Goal: Information Seeking & Learning: Learn about a topic

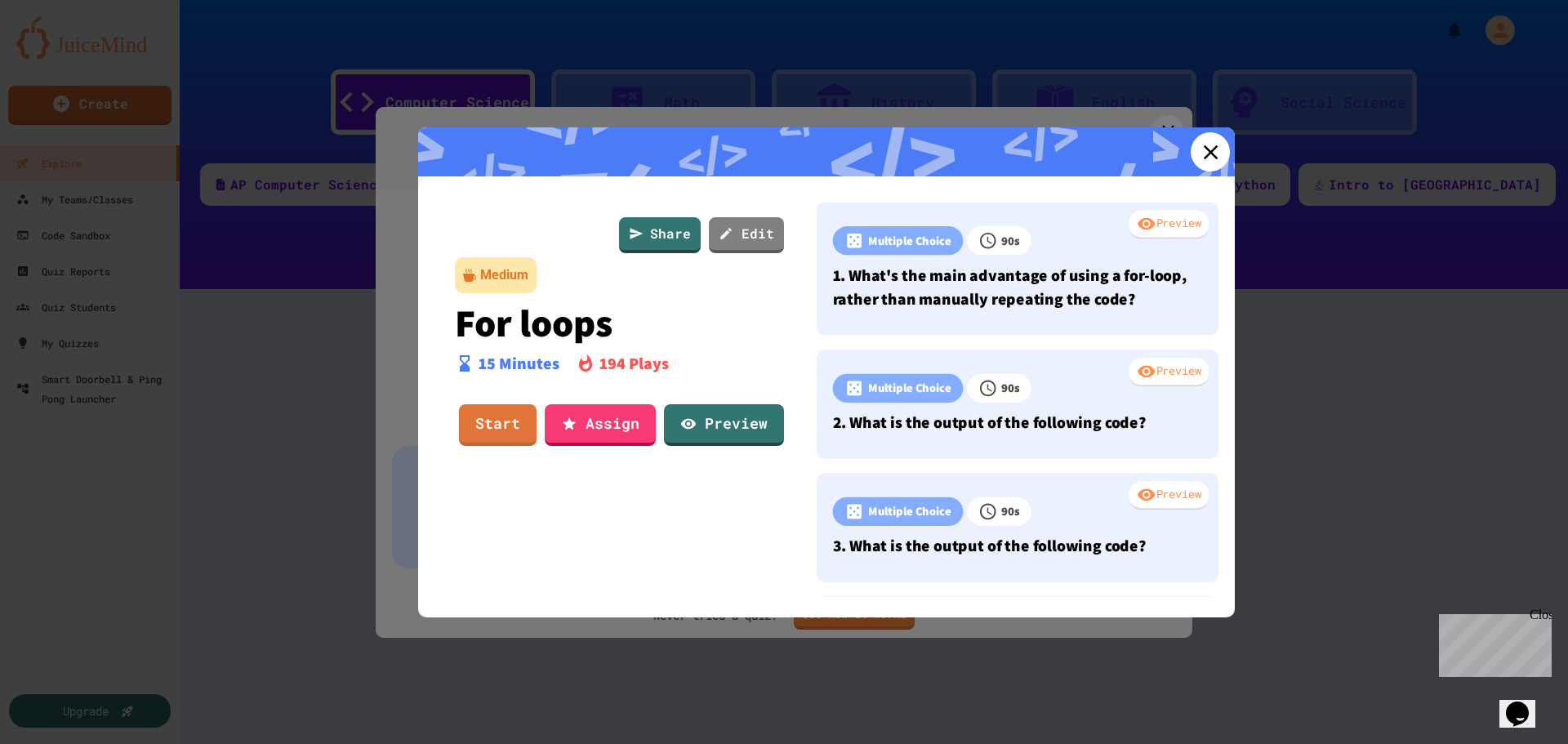
click at [1212, 146] on icon at bounding box center [1210, 152] width 24 height 24
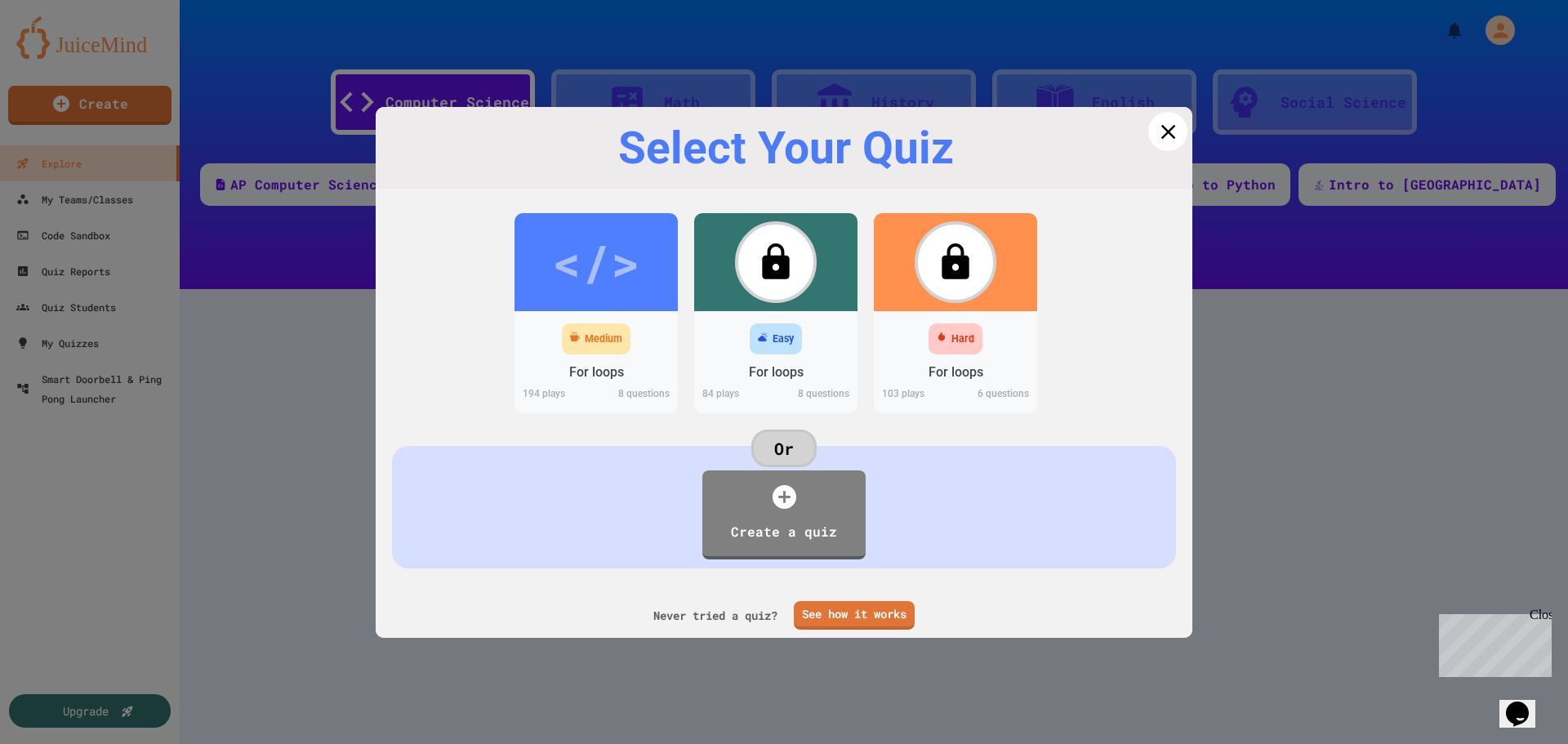
click at [1156, 141] on icon at bounding box center [1168, 131] width 24 height 24
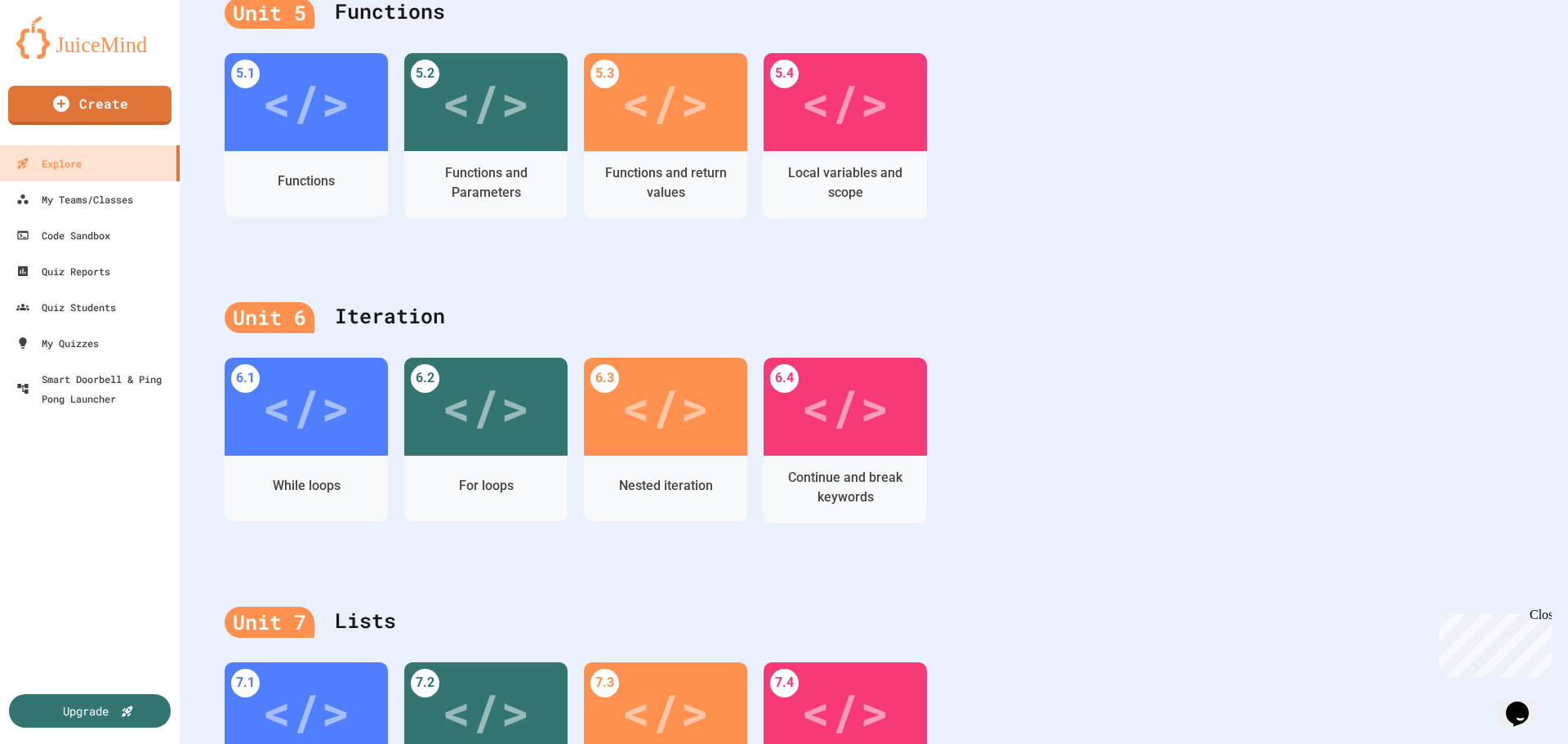
scroll to position [1593, 0]
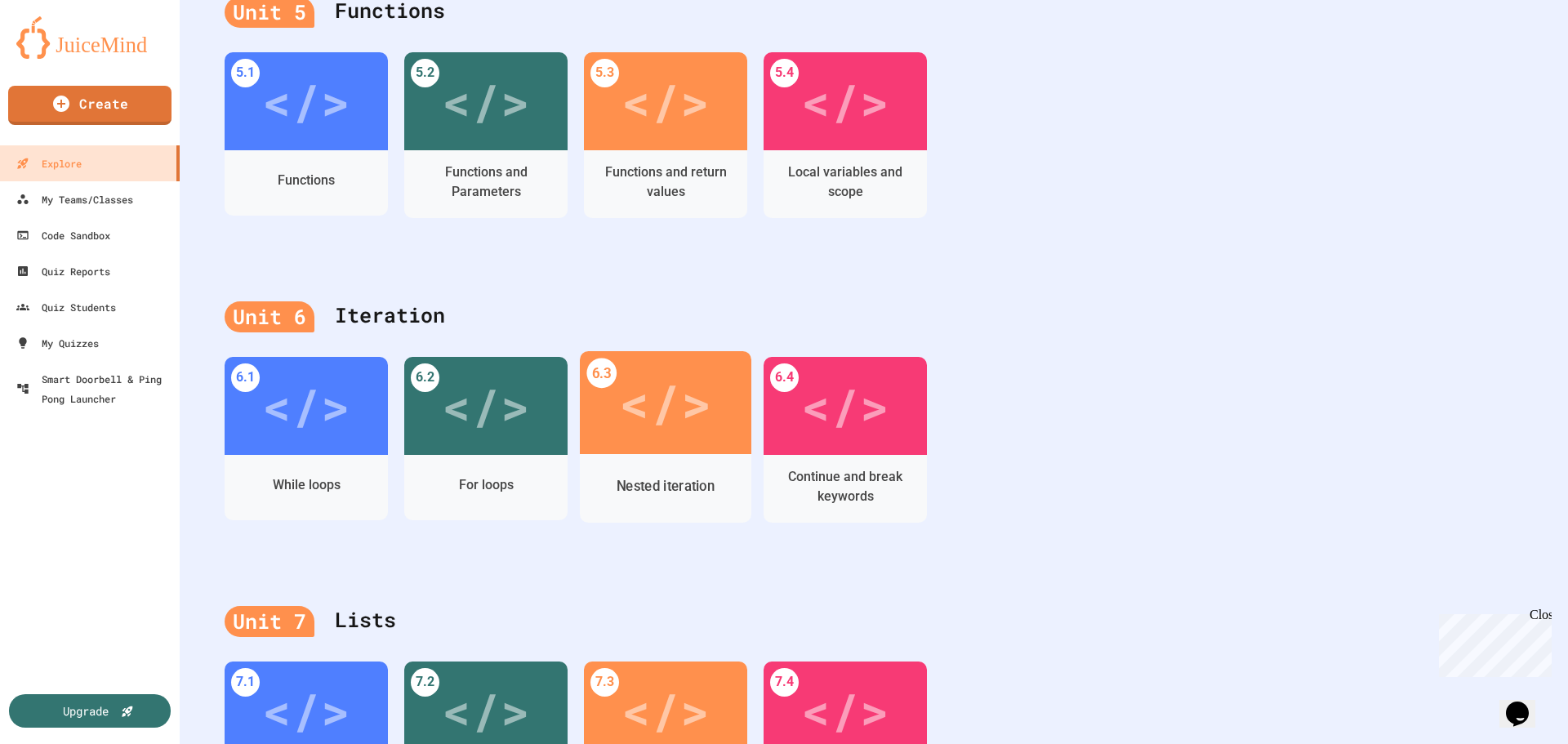
click at [664, 422] on div "</>" at bounding box center [665, 403] width 92 height 77
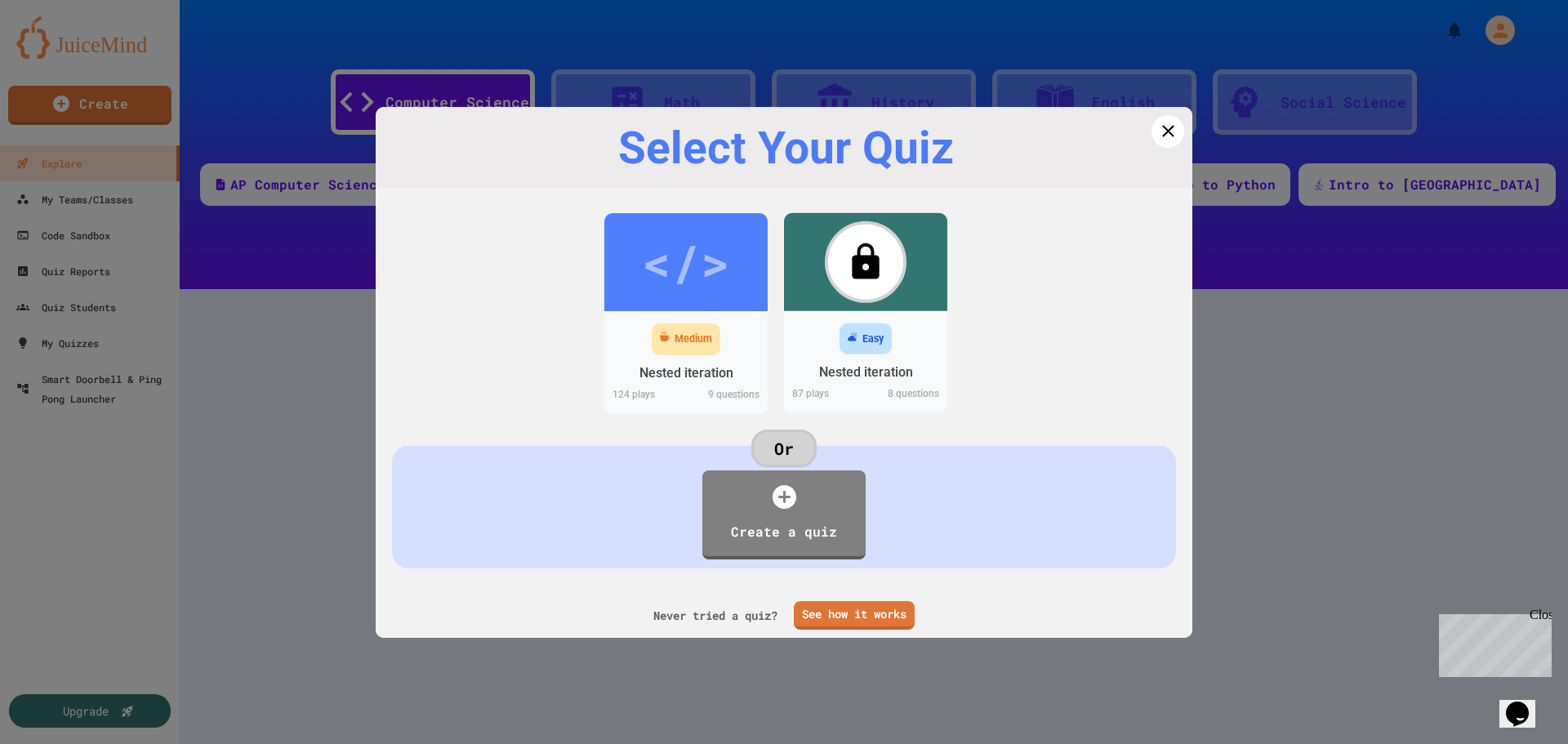
scroll to position [34, 0]
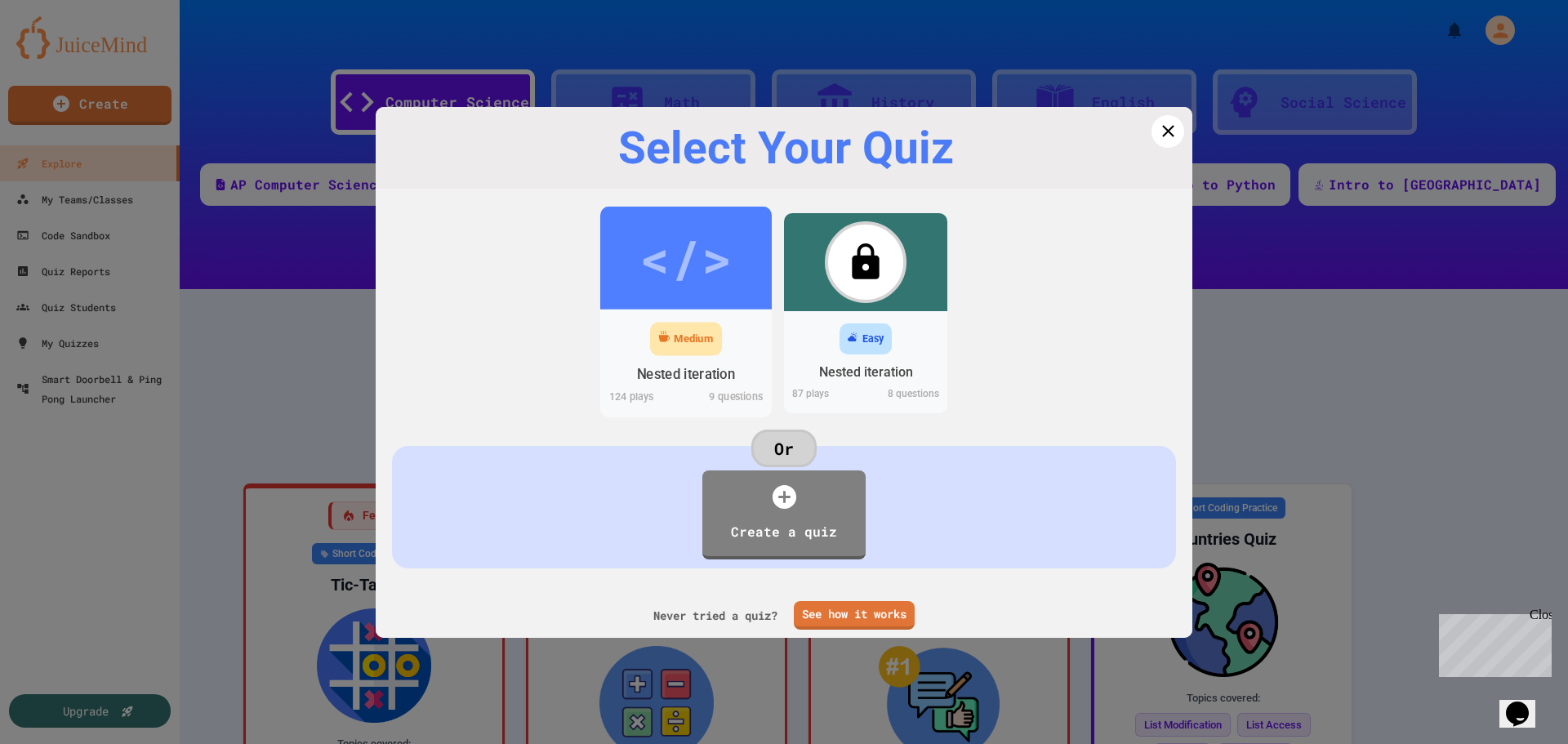
click at [703, 309] on div "Medium Nested iteration 124 play s 9 questions" at bounding box center [686, 363] width 172 height 108
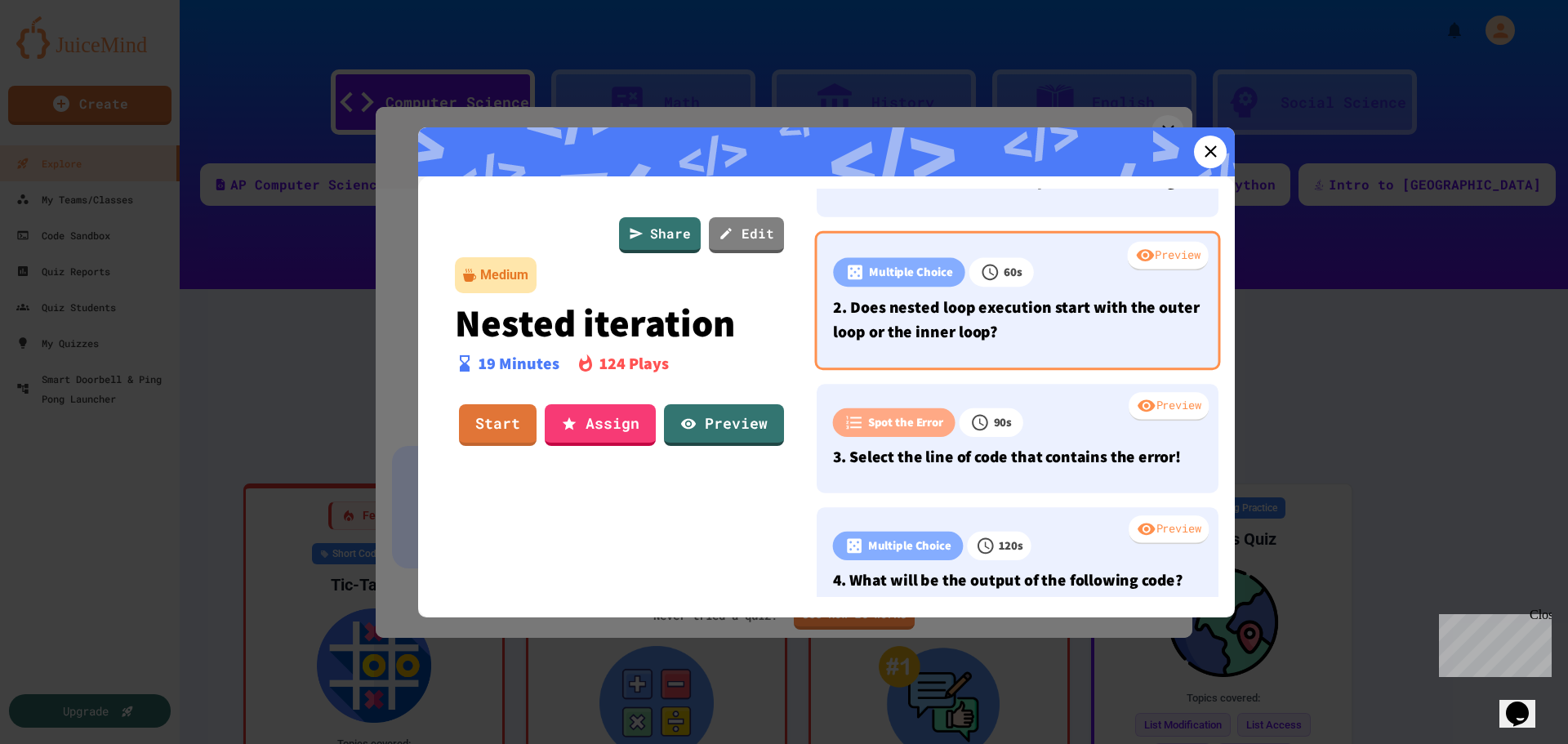
scroll to position [99, 0]
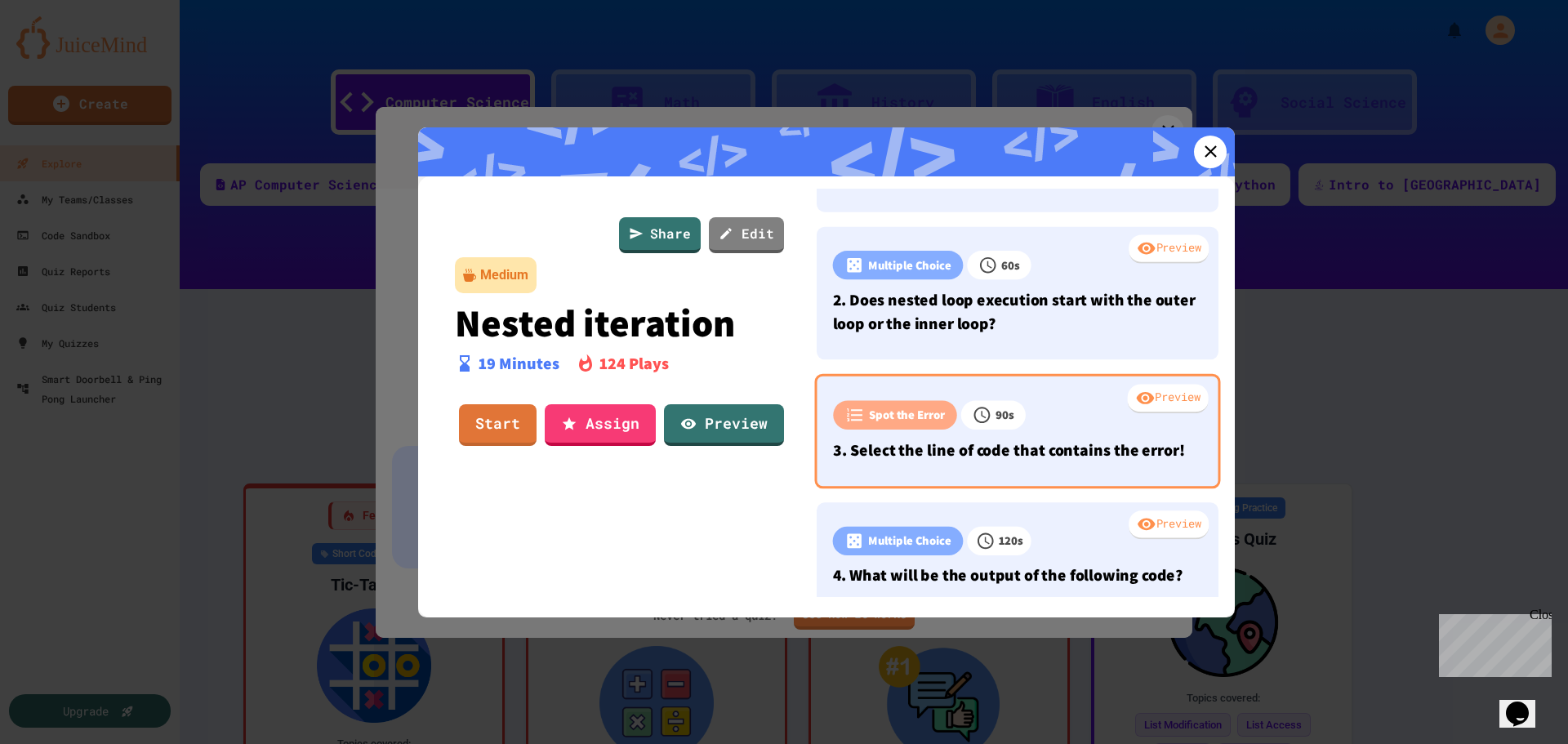
click at [1075, 462] on p "3. Select the line of code that contains the error!" at bounding box center [1017, 449] width 368 height 24
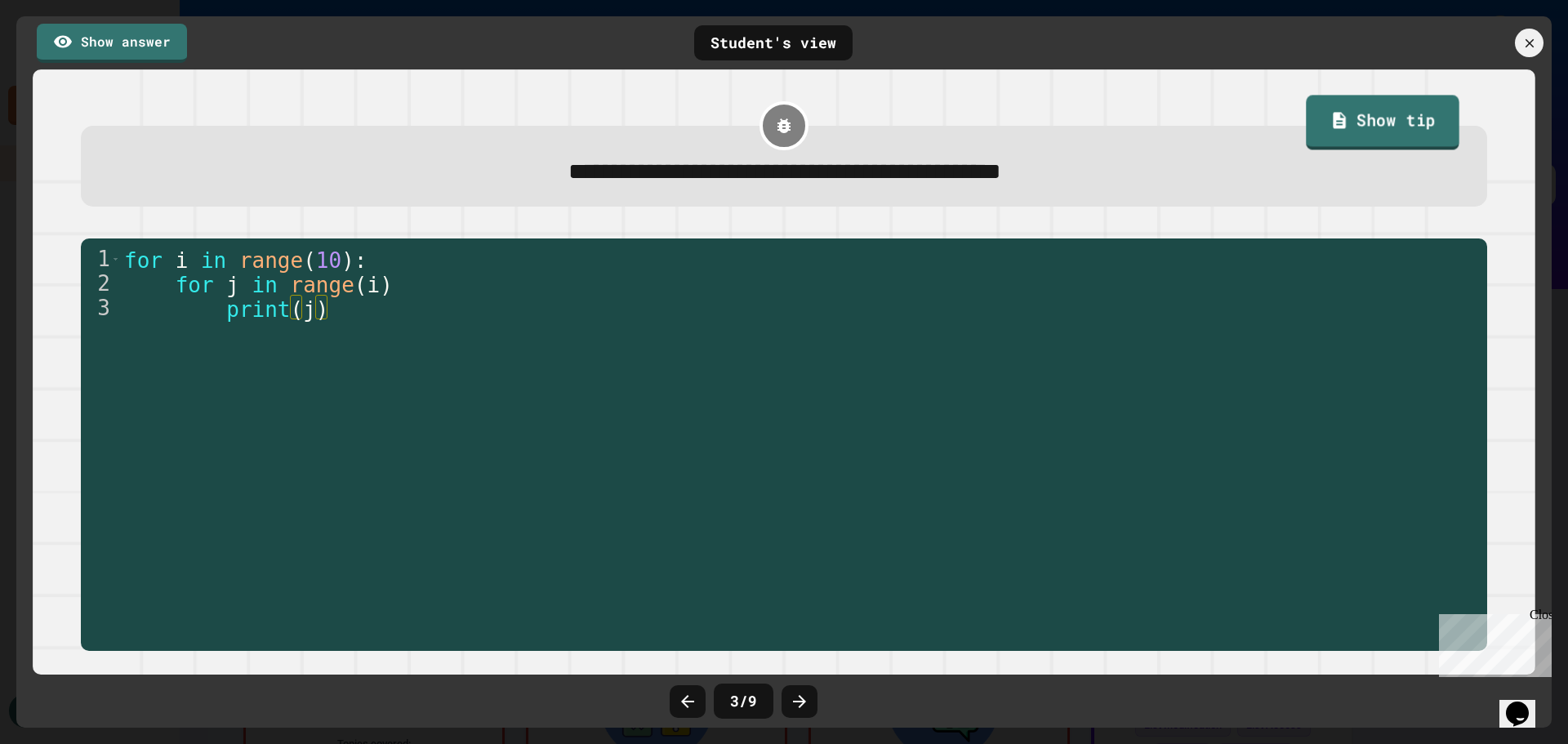
click at [1388, 111] on link "Show tip" at bounding box center [1382, 122] width 154 height 55
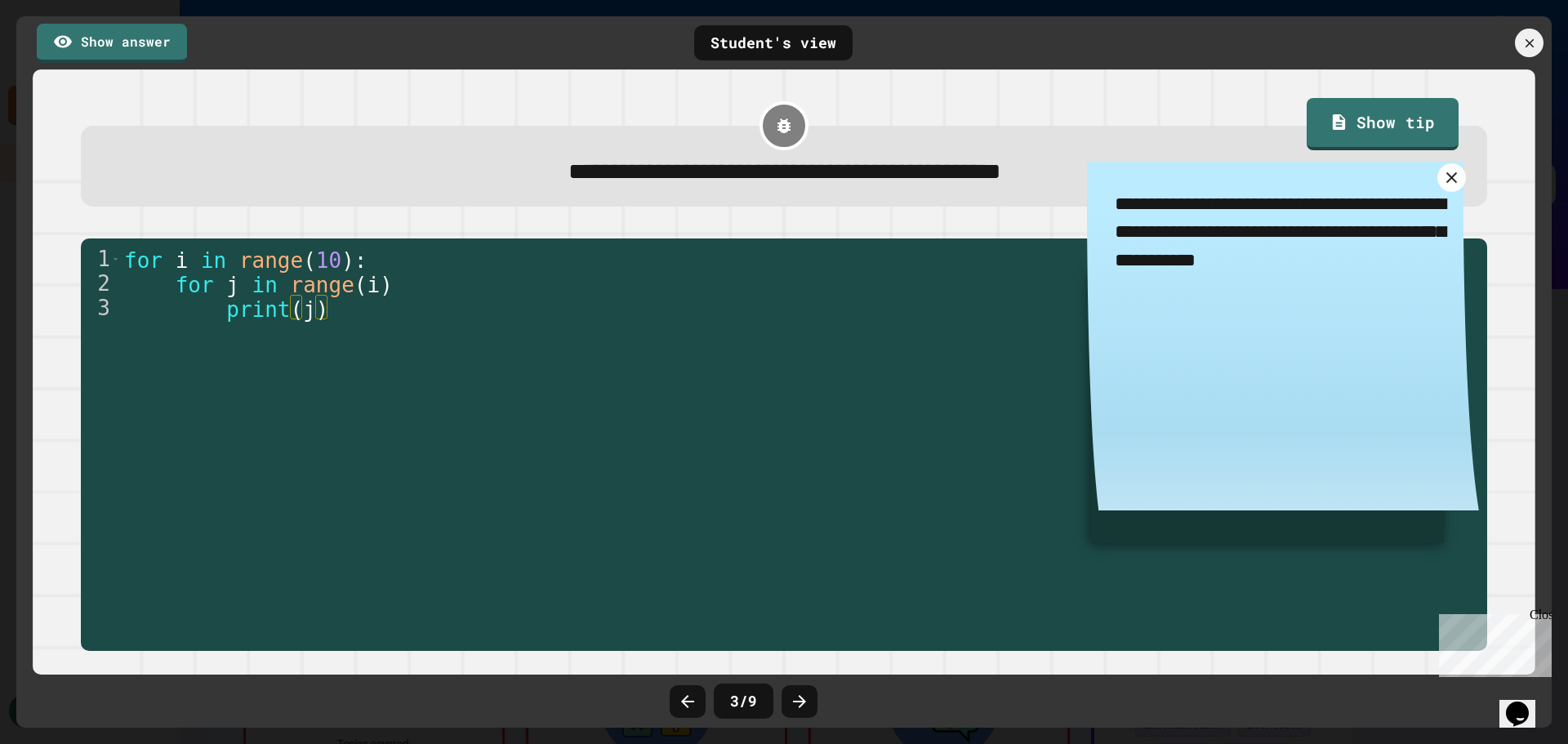
click at [1442, 176] on icon at bounding box center [1452, 178] width 19 height 19
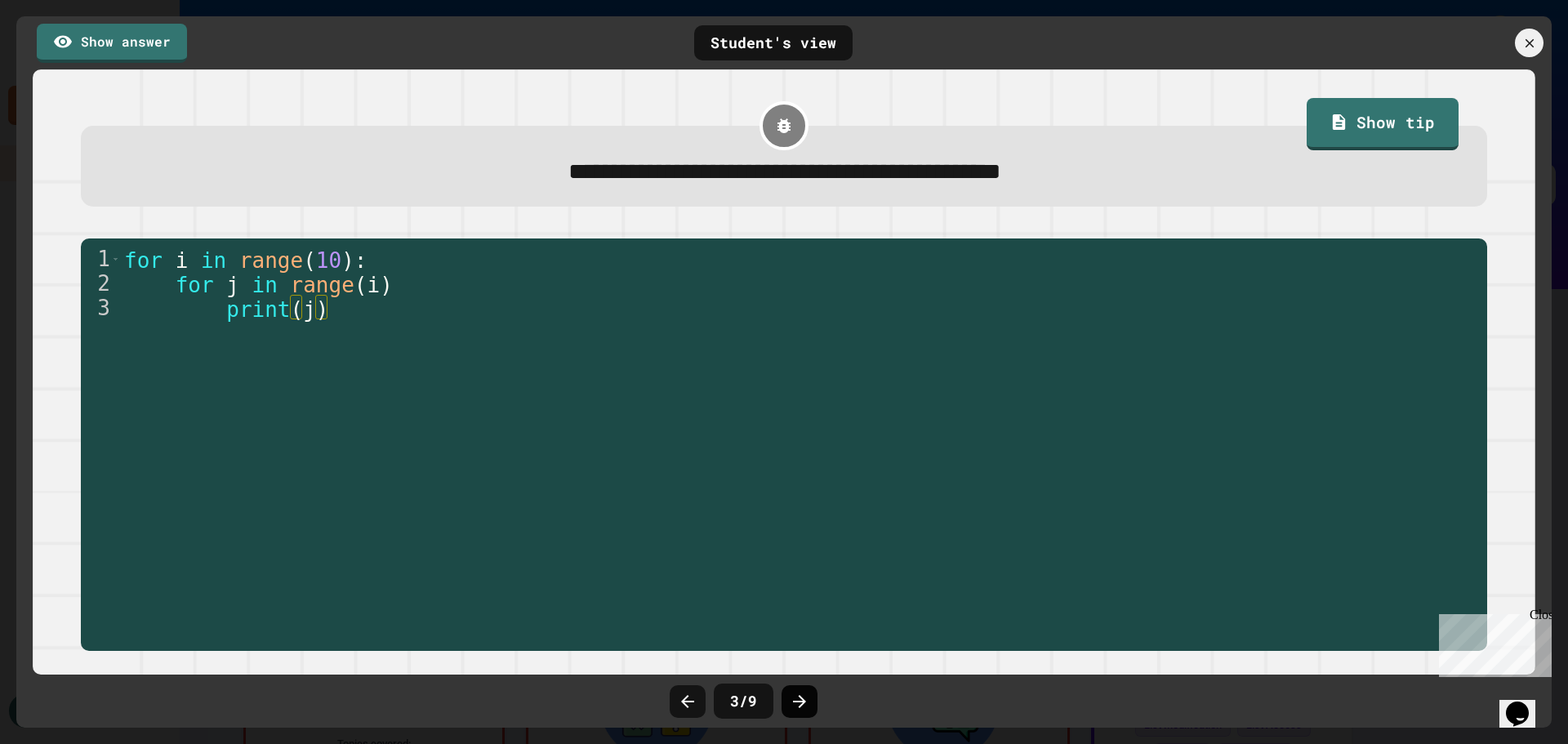
click at [810, 706] on icon at bounding box center [799, 701] width 20 height 20
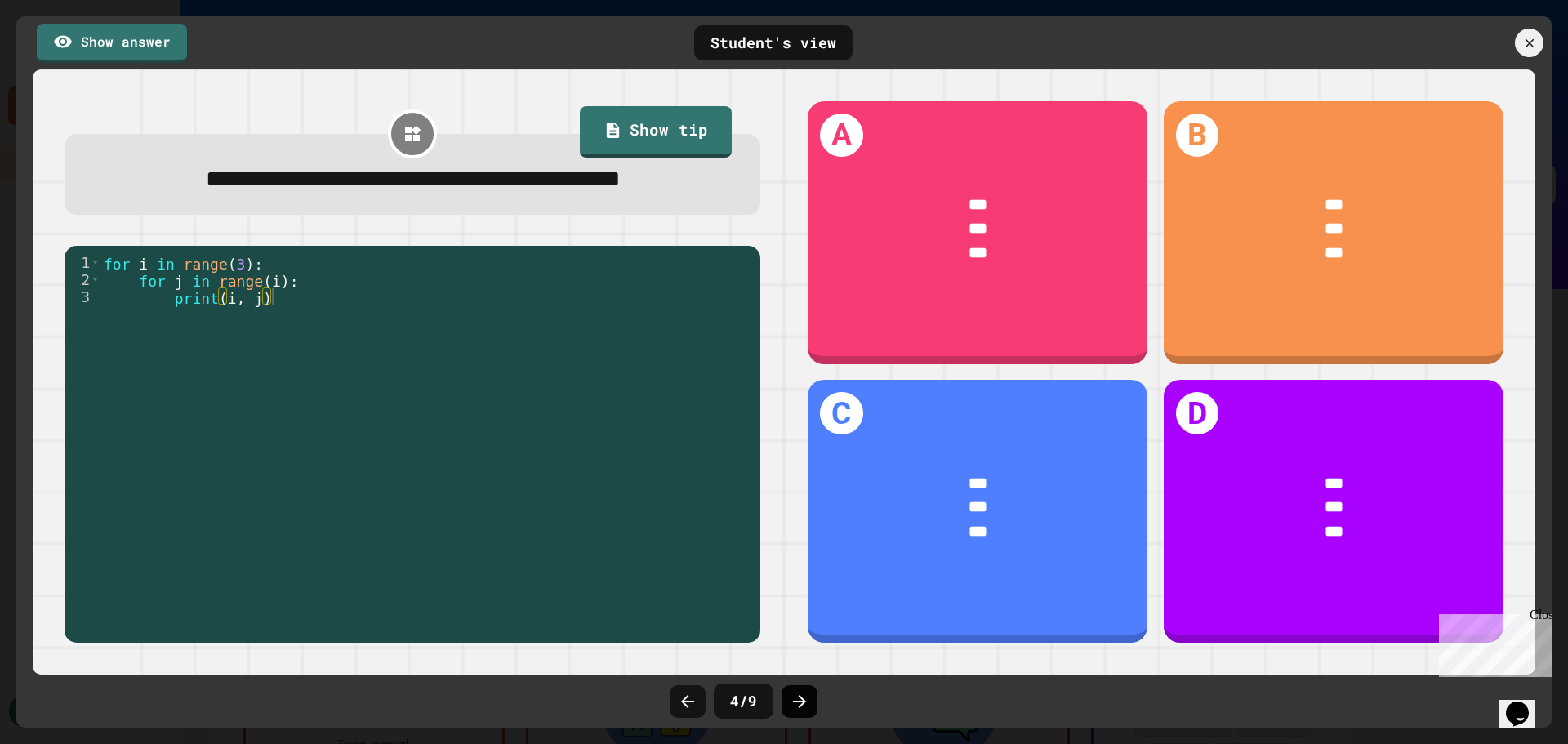
click at [810, 708] on icon at bounding box center [799, 701] width 20 height 20
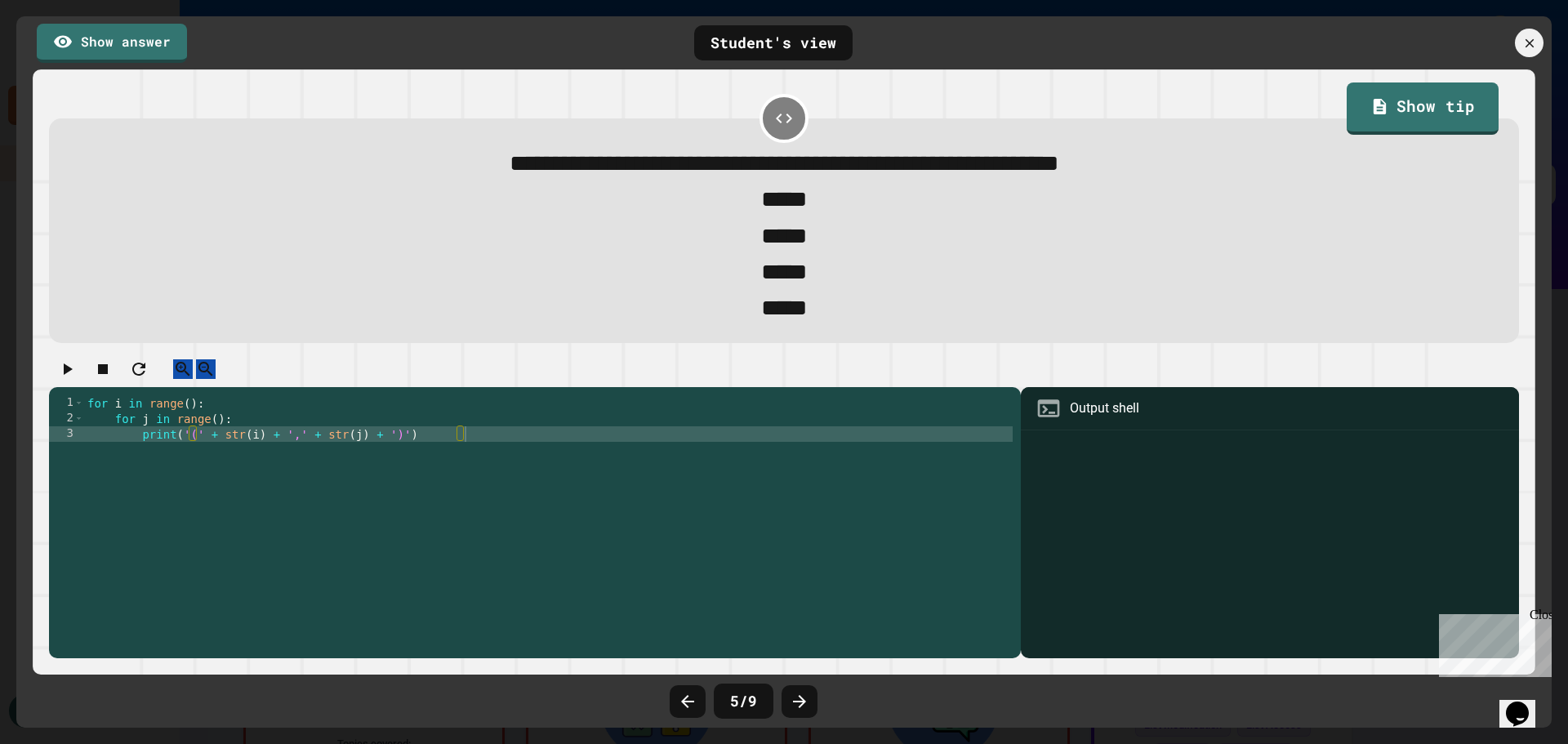
click at [810, 708] on icon at bounding box center [799, 701] width 20 height 20
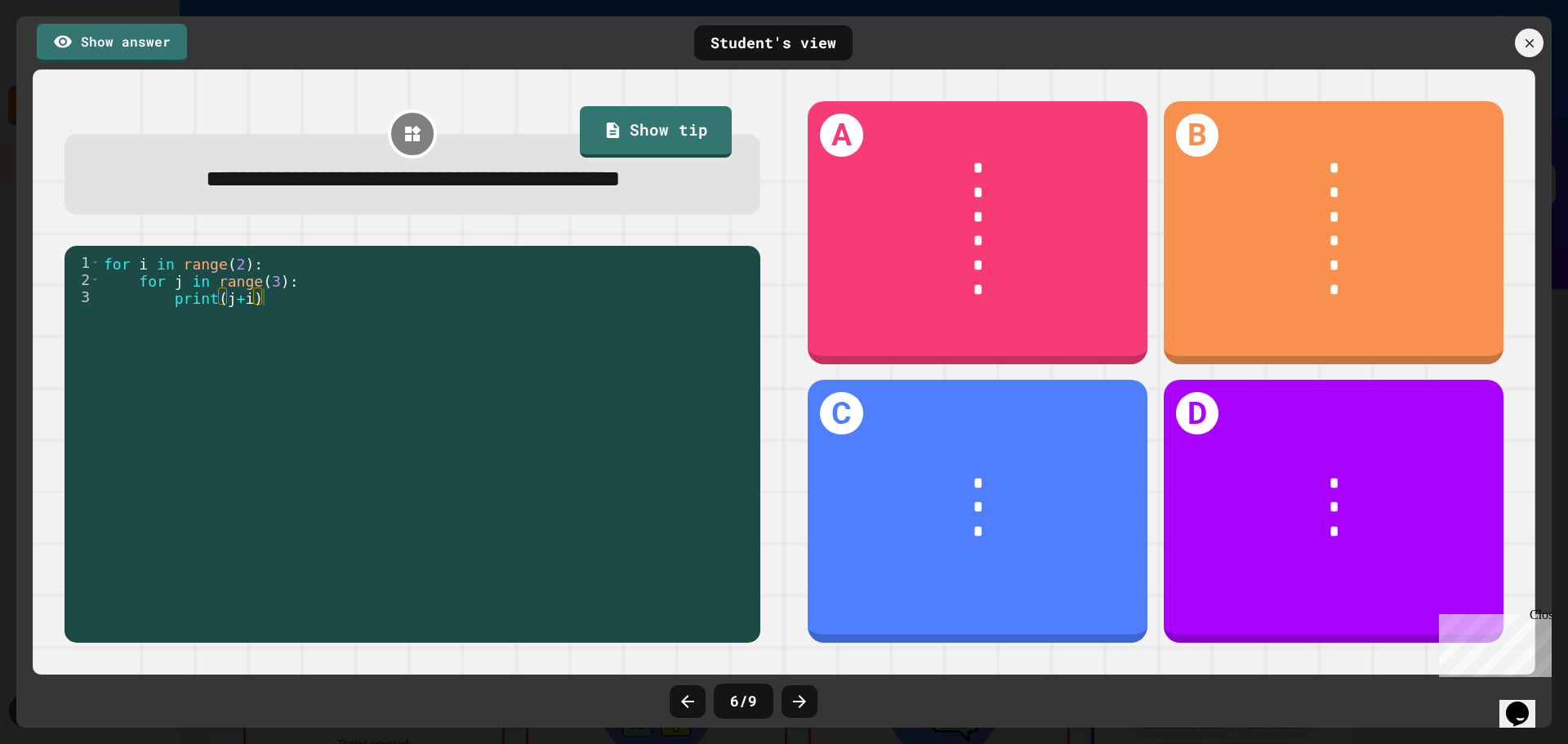
click at [810, 708] on icon at bounding box center [799, 701] width 20 height 20
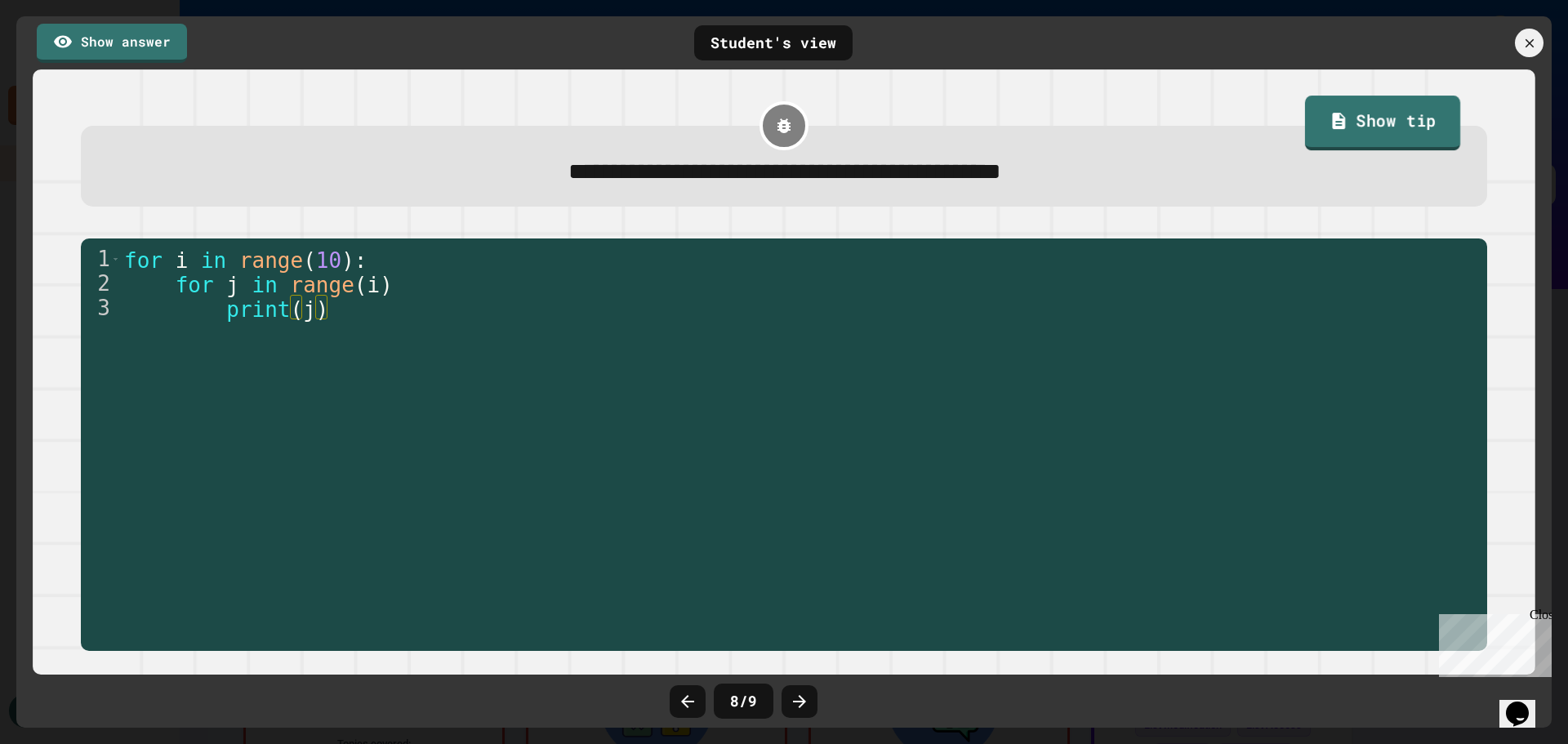
click at [1429, 124] on link "Show tip" at bounding box center [1381, 122] width 155 height 55
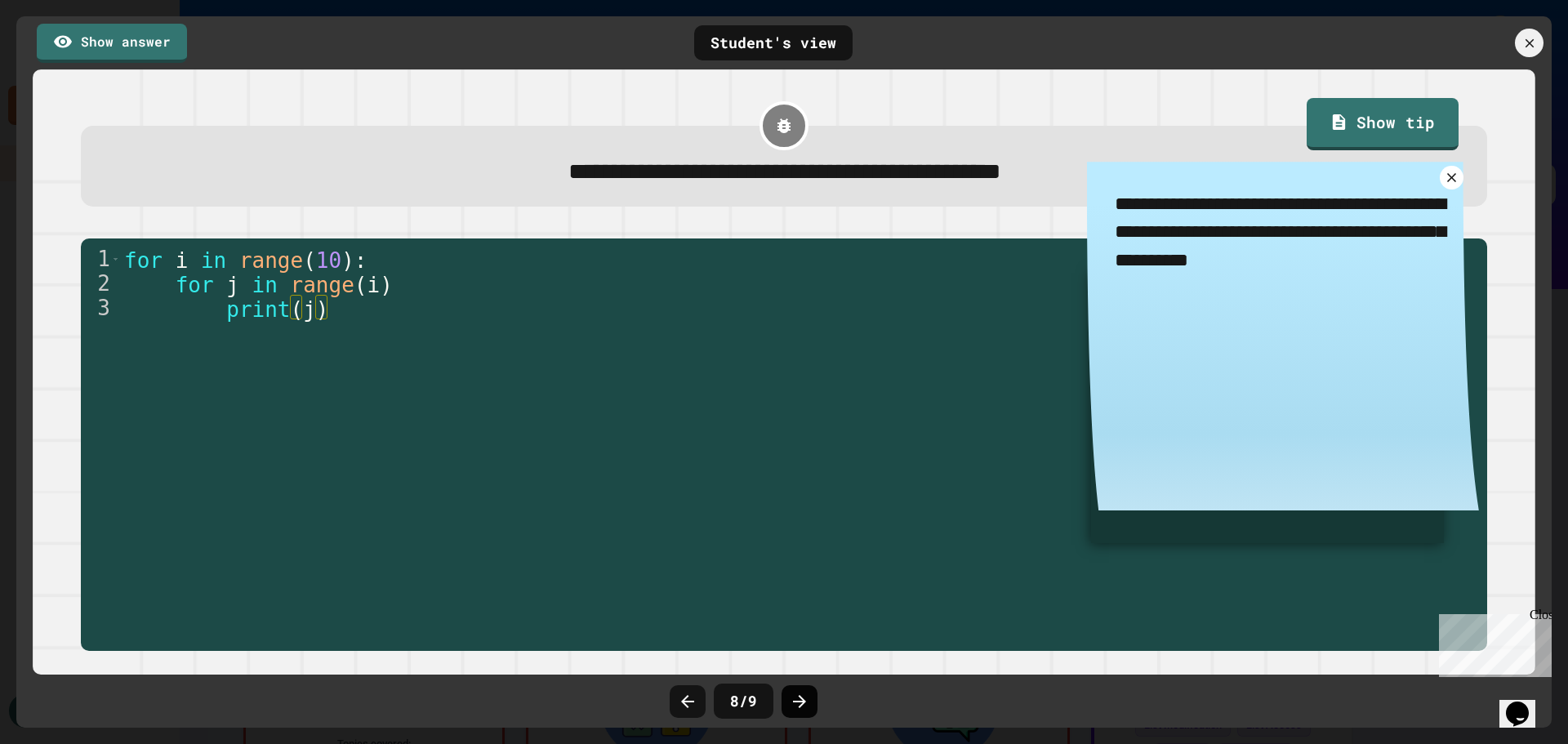
click at [806, 692] on icon at bounding box center [799, 701] width 20 height 20
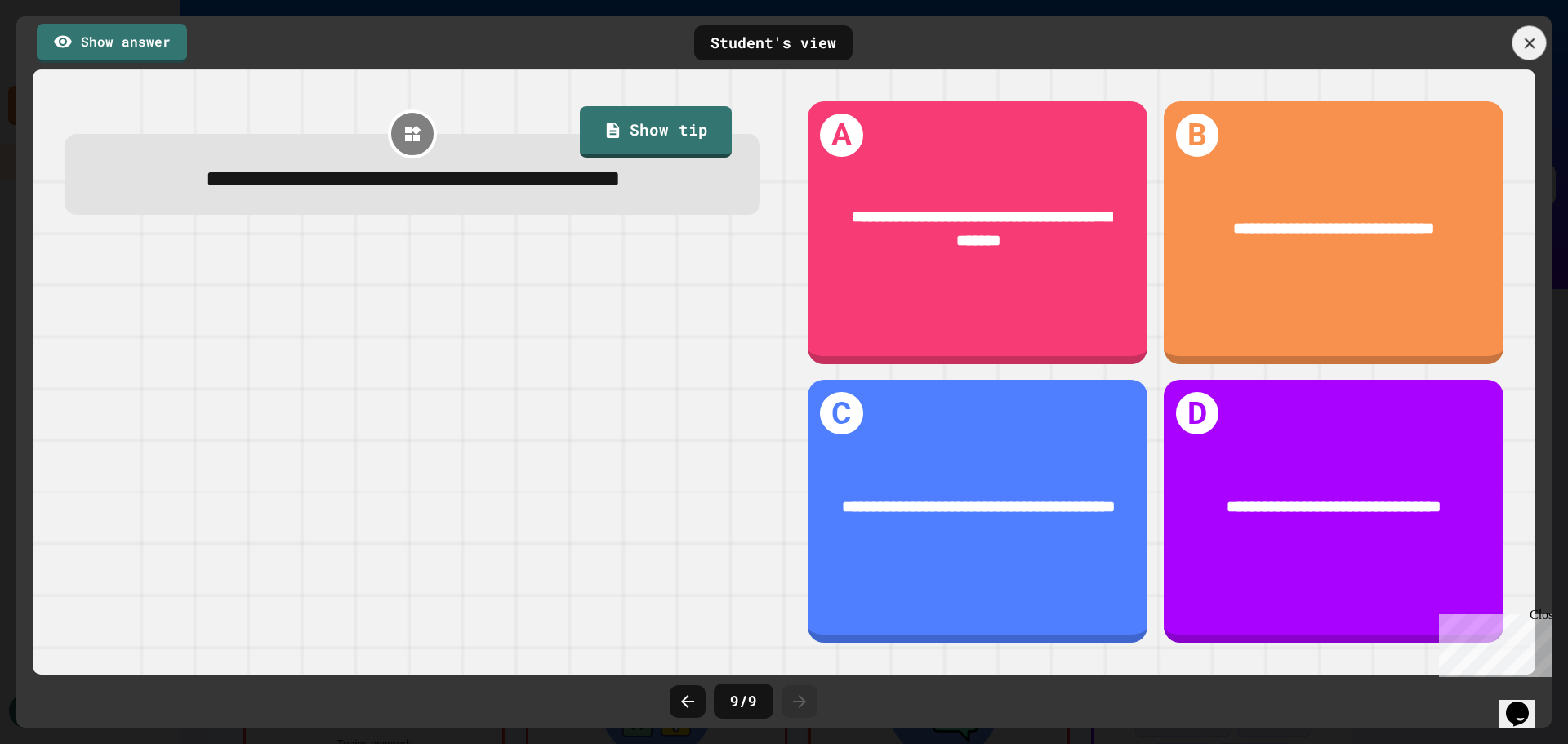
click at [1527, 42] on icon at bounding box center [1529, 43] width 10 height 10
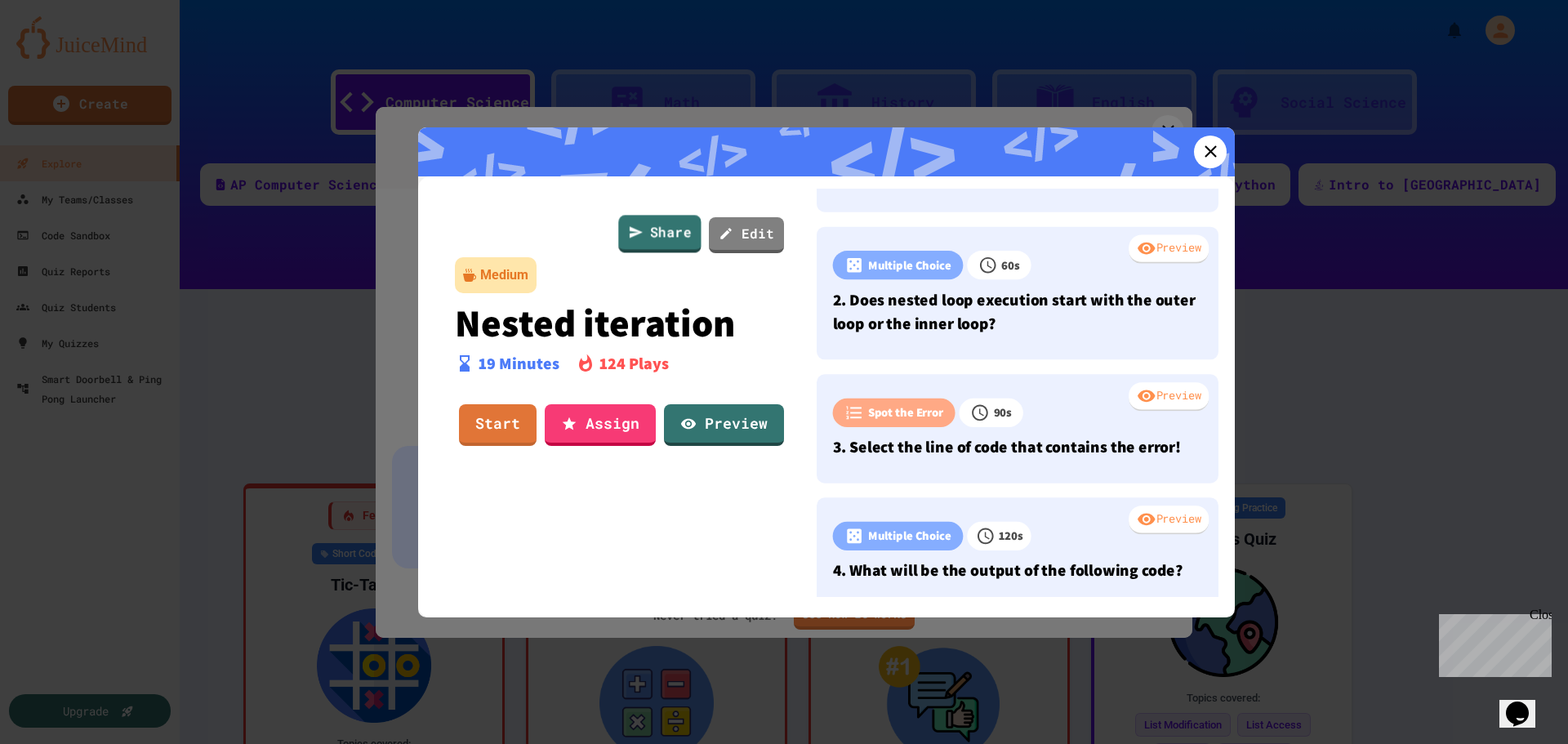
click at [680, 241] on link "Share" at bounding box center [659, 233] width 82 height 37
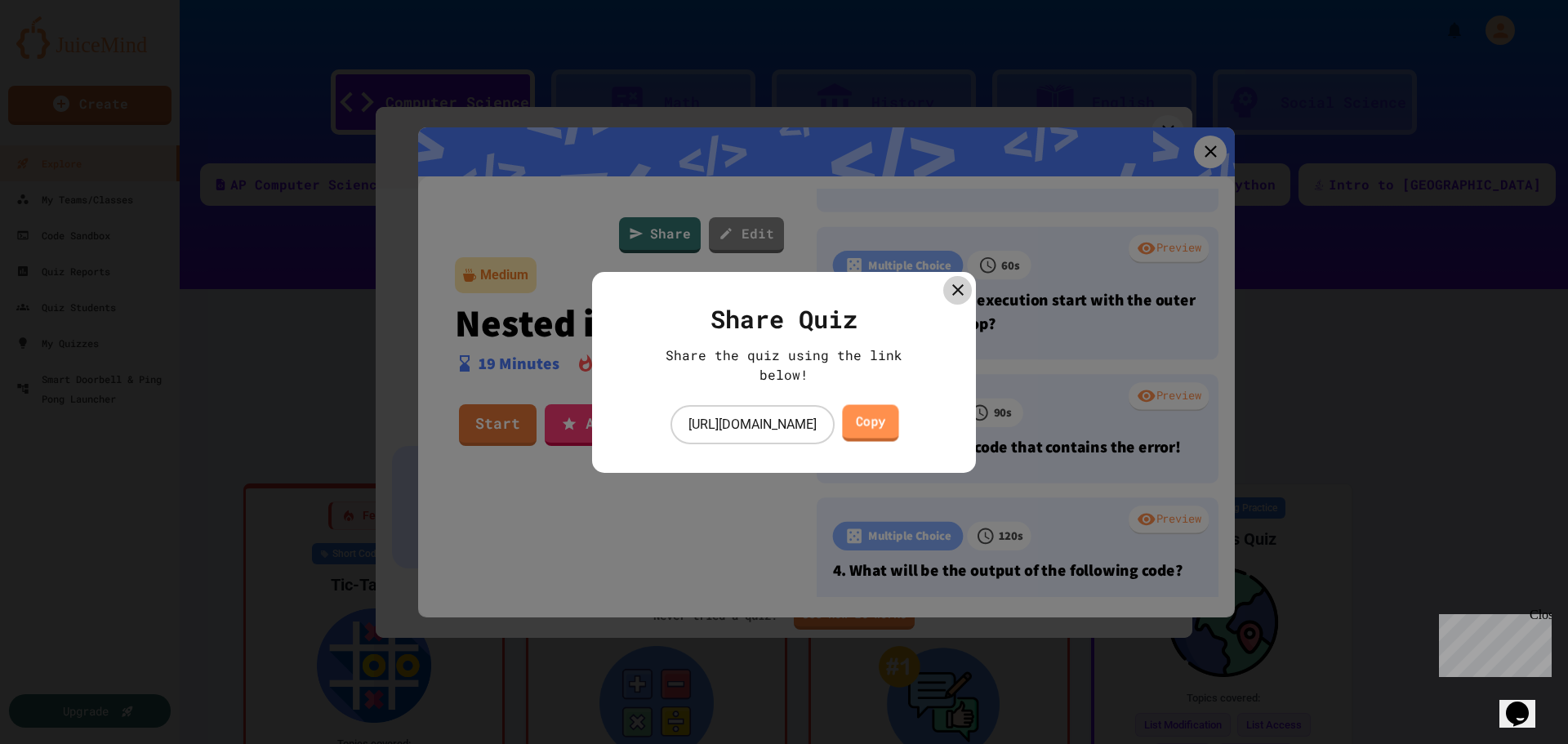
click at [898, 426] on link "Copy" at bounding box center [869, 424] width 56 height 36
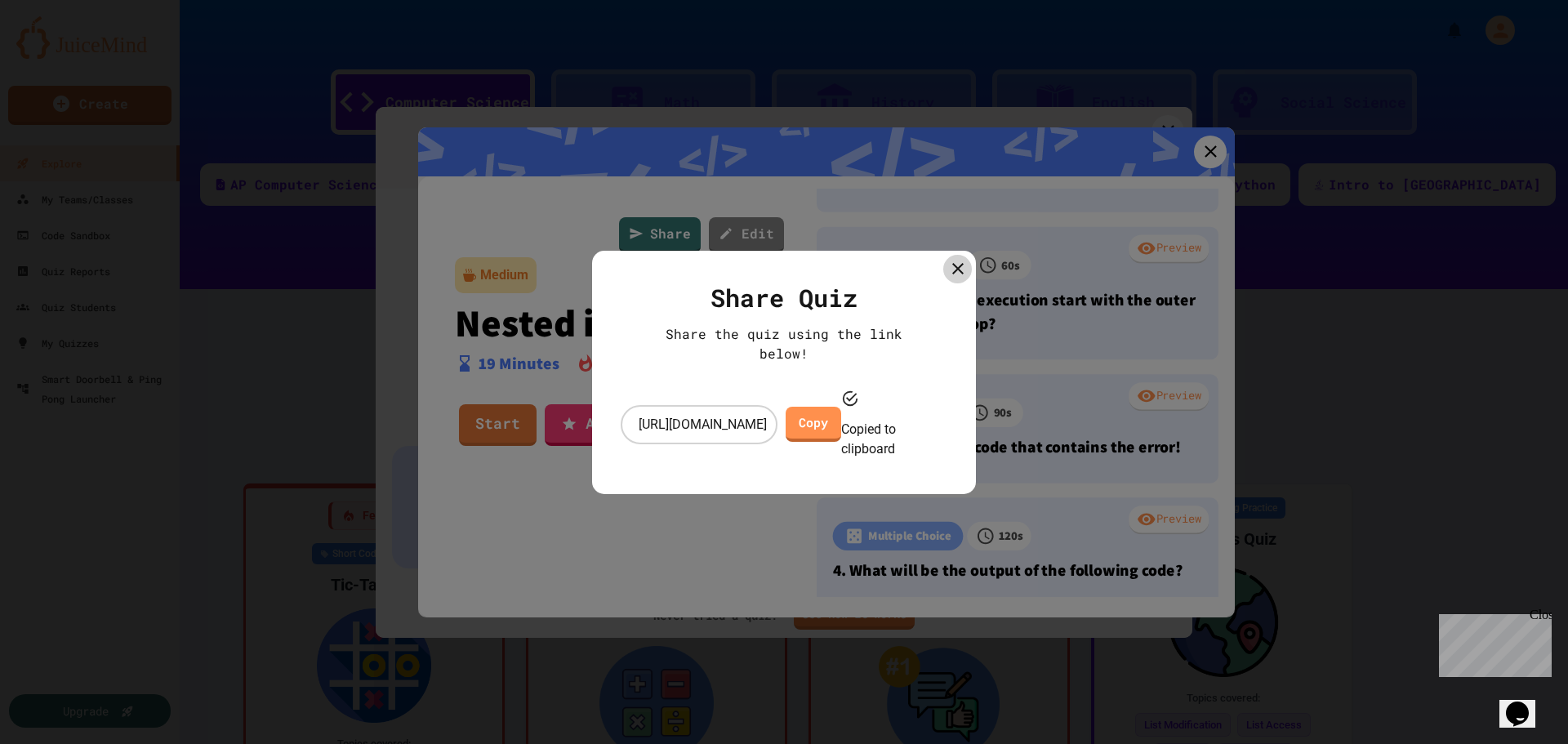
click at [1207, 157] on div at bounding box center [784, 372] width 1568 height 744
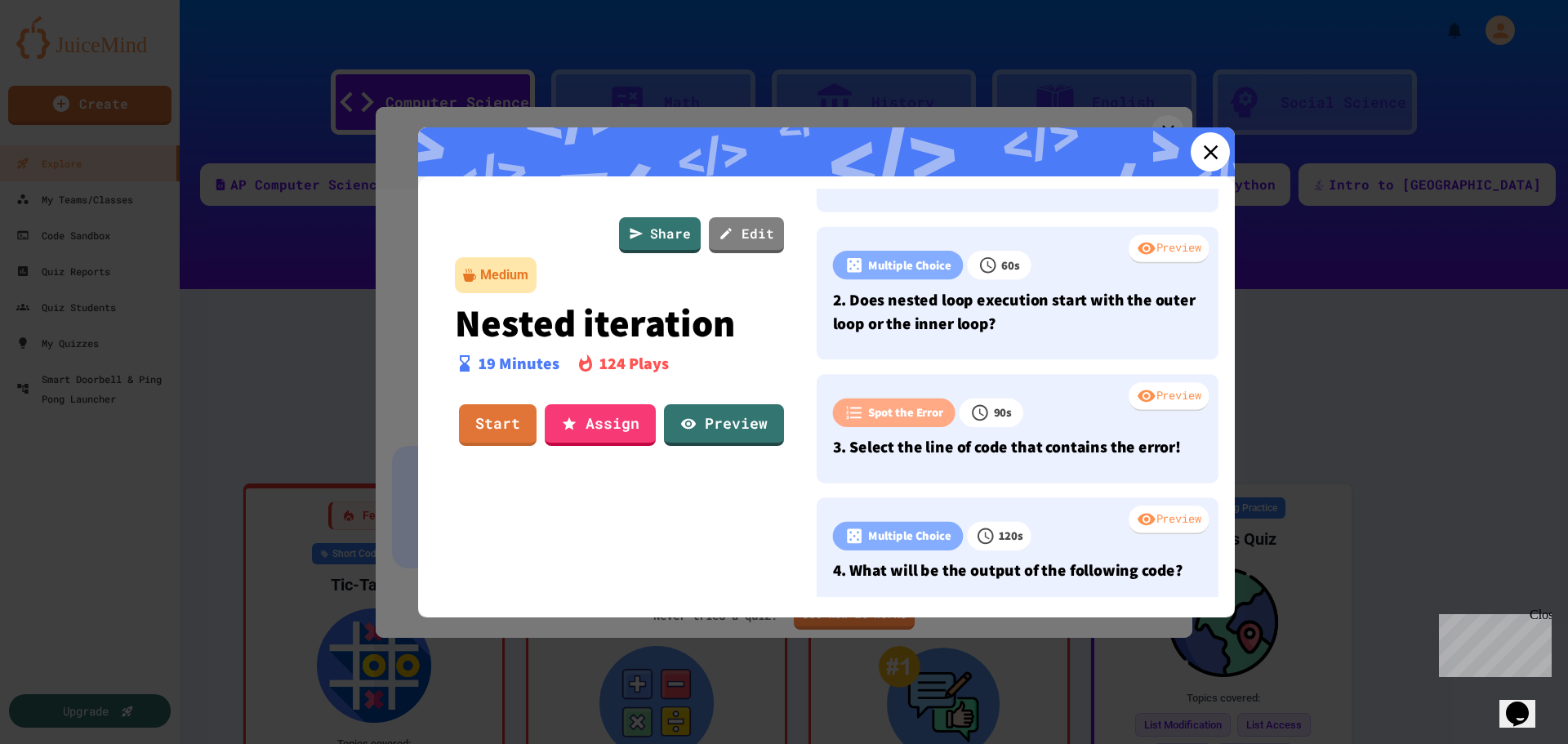
click at [1214, 156] on icon at bounding box center [1210, 152] width 24 height 24
